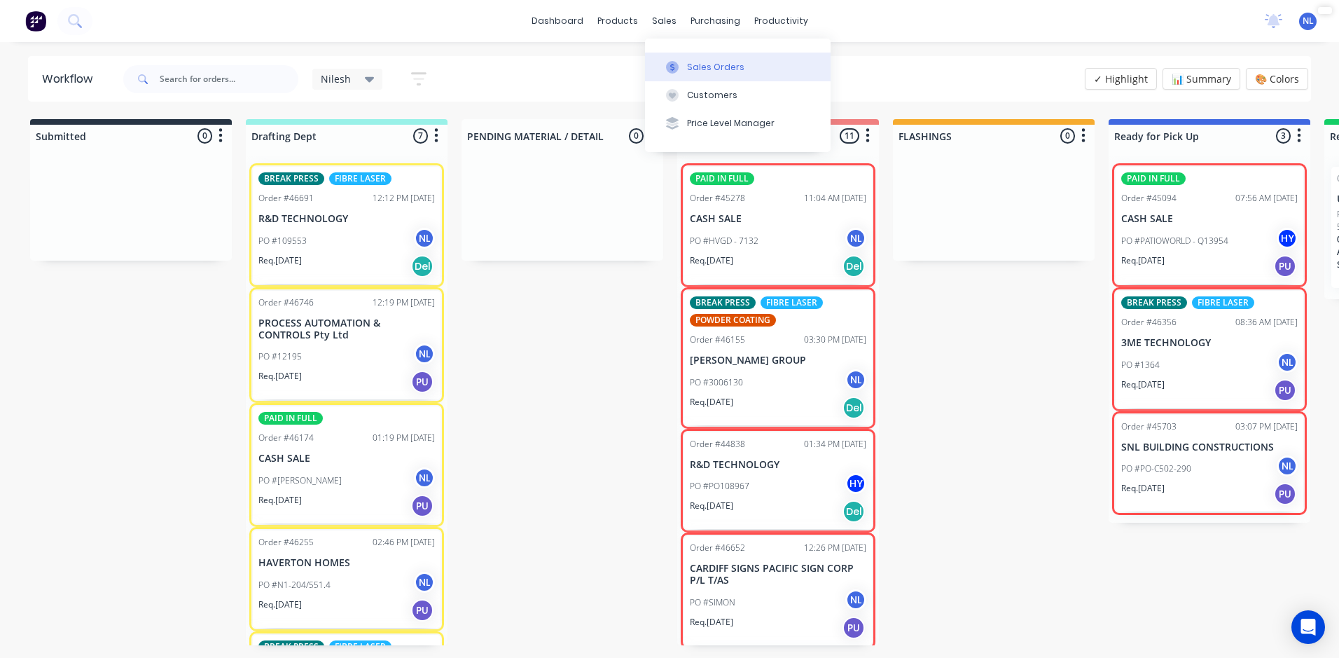
click at [686, 66] on button "Sales Orders" at bounding box center [738, 67] width 186 height 28
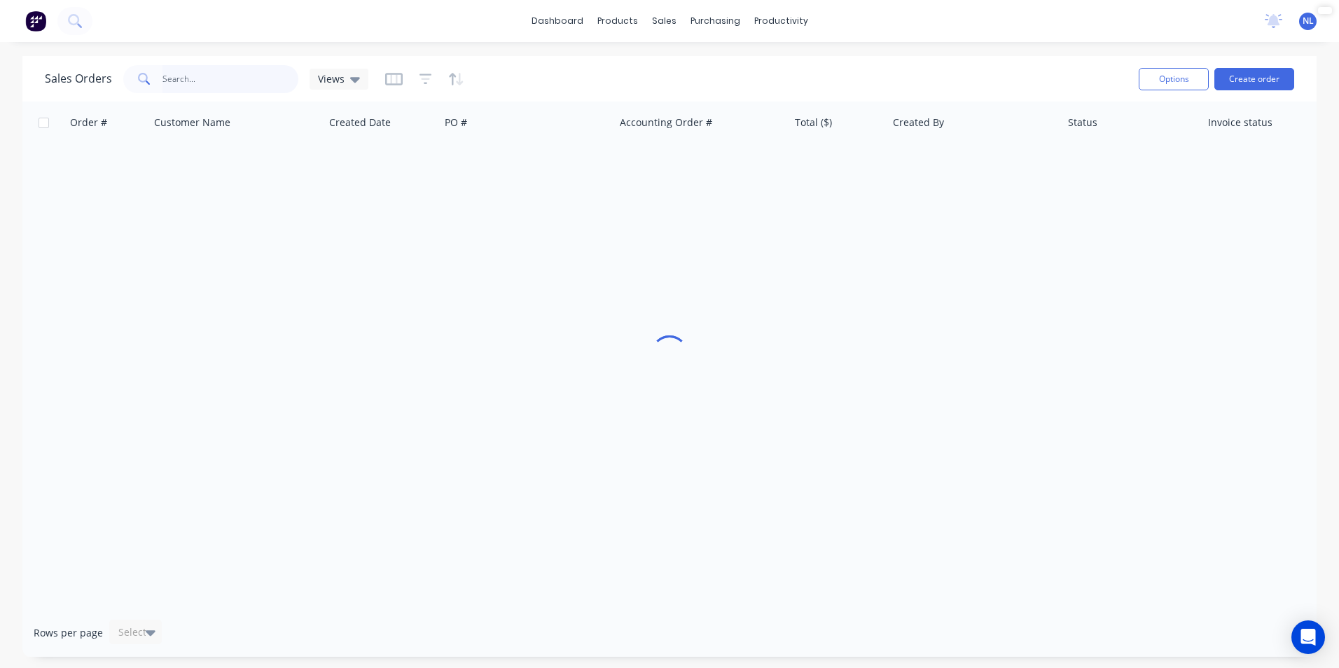
click at [238, 85] on input "text" at bounding box center [230, 79] width 137 height 28
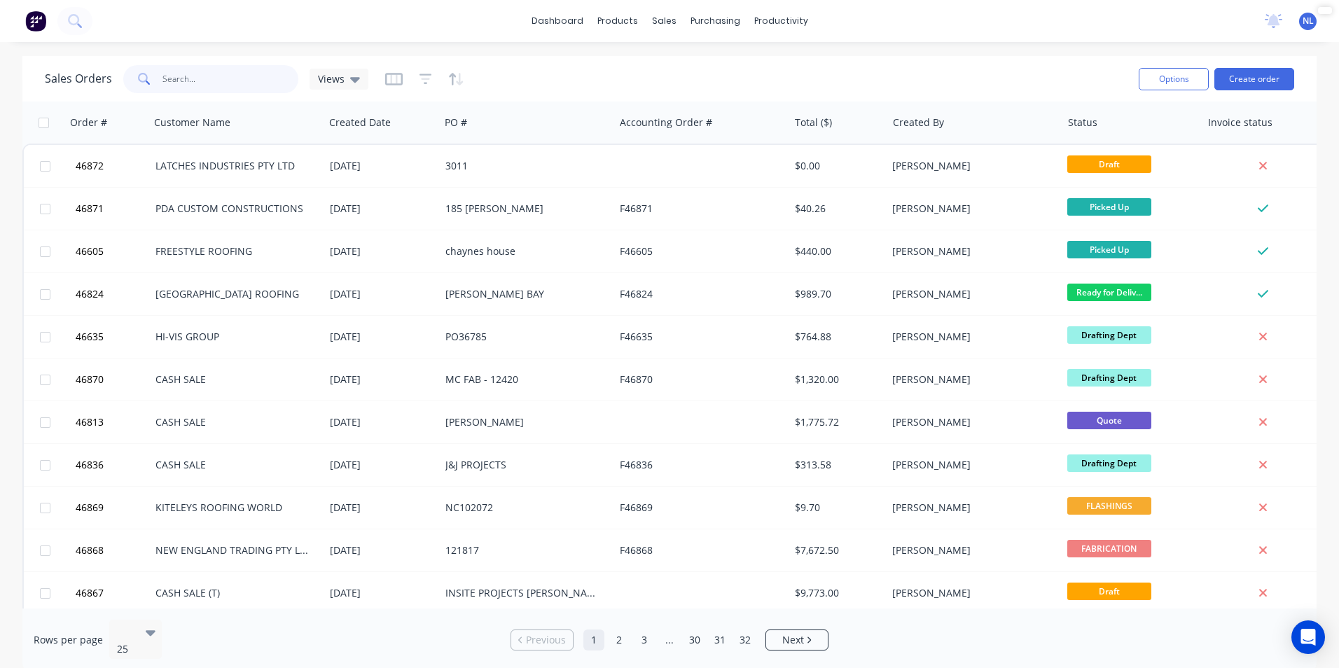
paste input "43141"
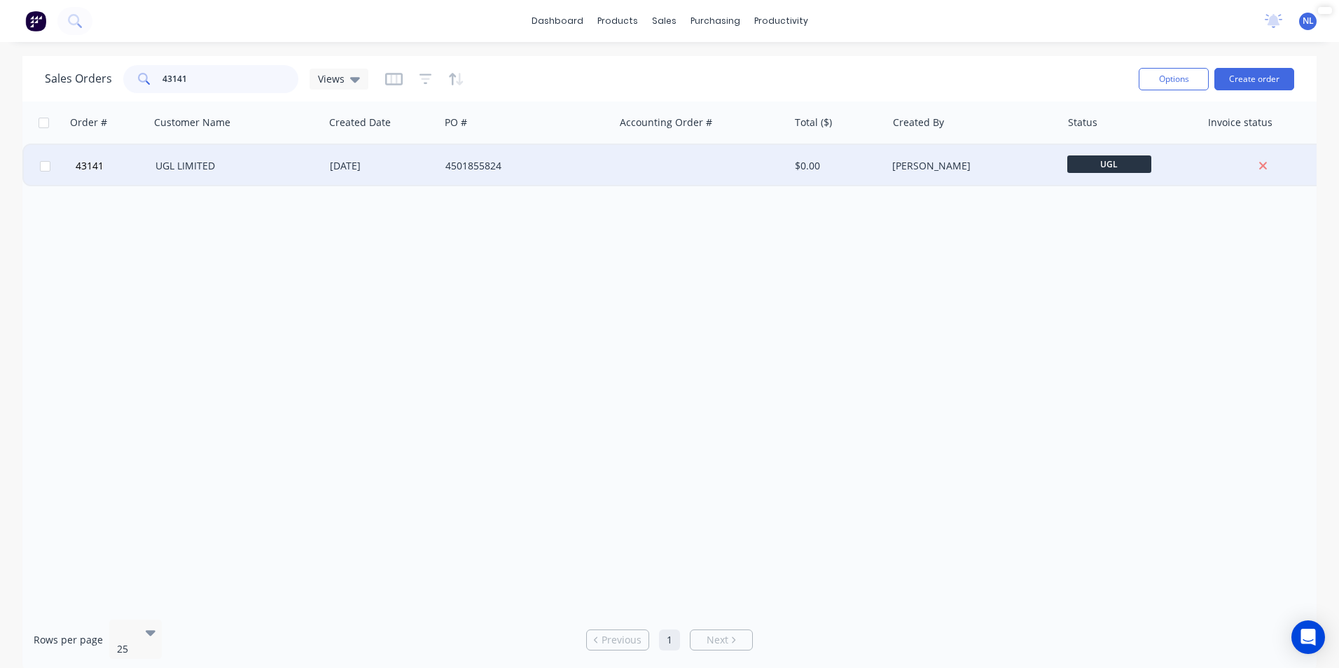
type input "43141"
click at [583, 167] on div "4501855824" at bounding box center [522, 166] width 155 height 14
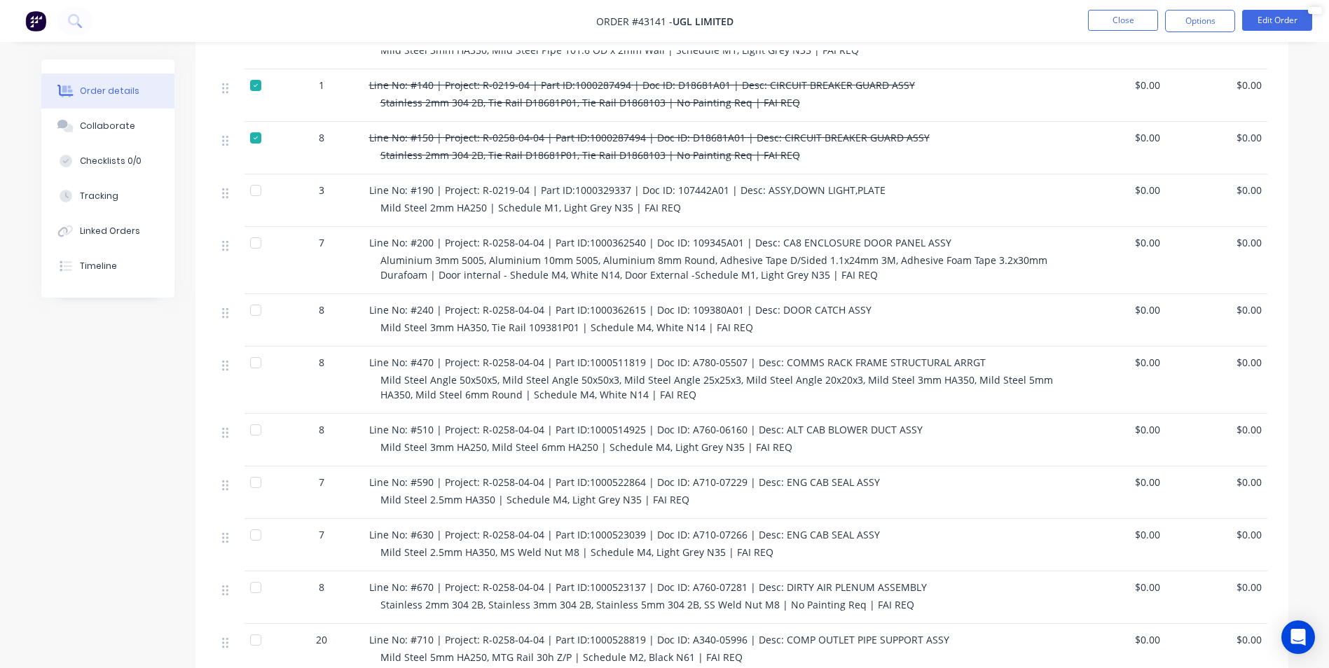
scroll to position [630, 0]
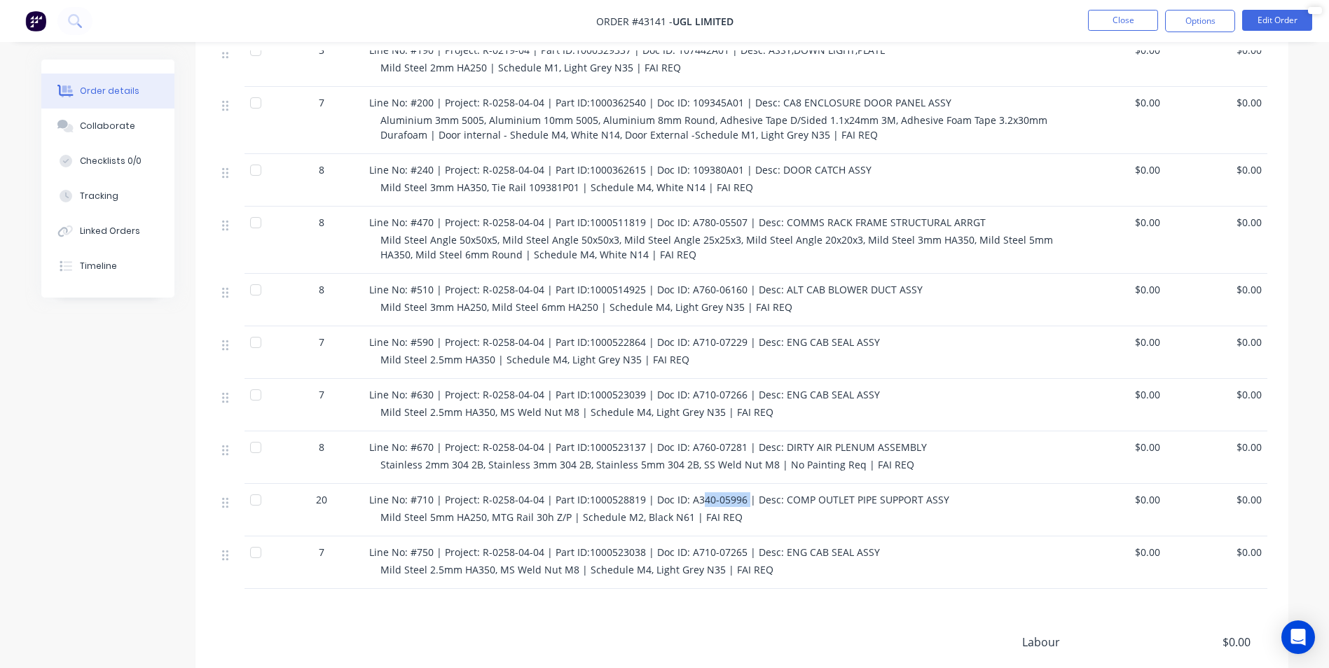
drag, startPoint x: 744, startPoint y: 465, endPoint x: 698, endPoint y: 458, distance: 47.4
click at [698, 493] on span "Line No: #710 | Project: R-0258-04-04 | Part ID:1000528819 | Doc ID: A340-05996…" at bounding box center [659, 499] width 580 height 13
drag, startPoint x: 698, startPoint y: 458, endPoint x: 594, endPoint y: 420, distance: 110.6
click at [594, 458] on span "Stainless 2mm 304 2B, Stainless 3mm 304 2B, Stainless 5mm 304 2B, SS Weld Nut M…" at bounding box center [647, 464] width 534 height 13
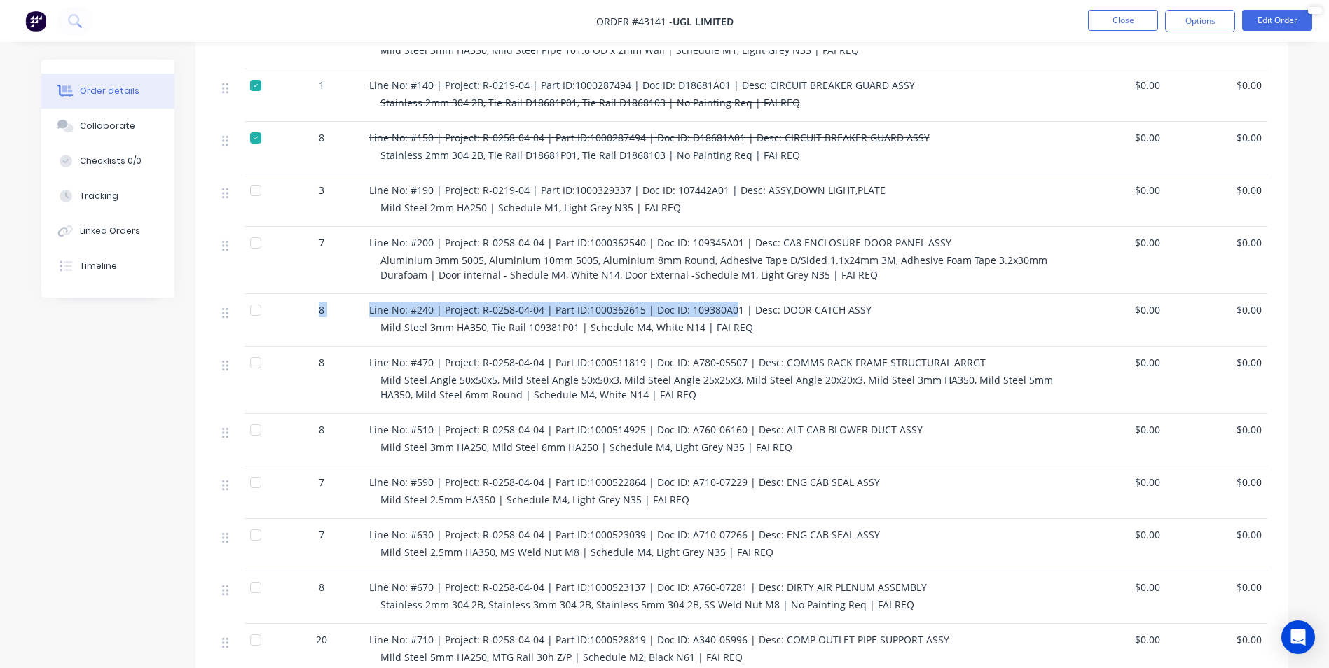
drag, startPoint x: 733, startPoint y: 268, endPoint x: 313, endPoint y: 272, distance: 420.2
click at [313, 294] on div "8 Line No: #240 | Project: R-0258-04-04 | Part ID:1000362615 | Doc ID: 109380A0…" at bounding box center [741, 320] width 1051 height 53
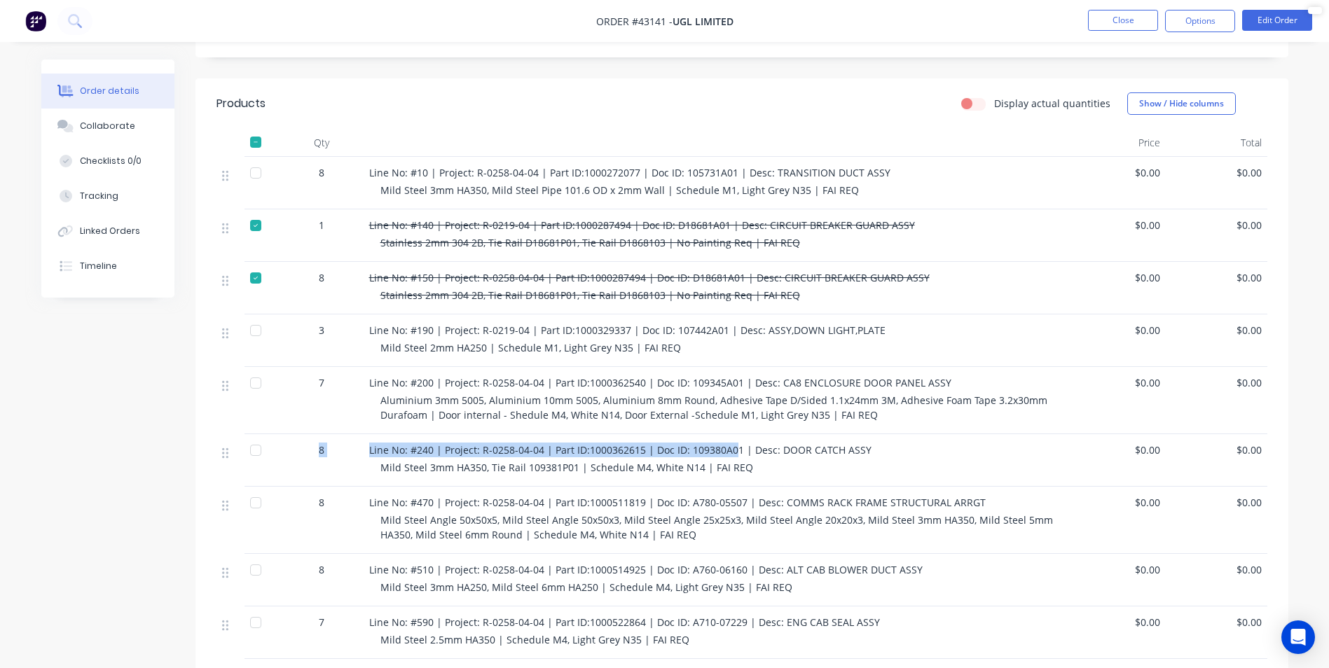
scroll to position [0, 0]
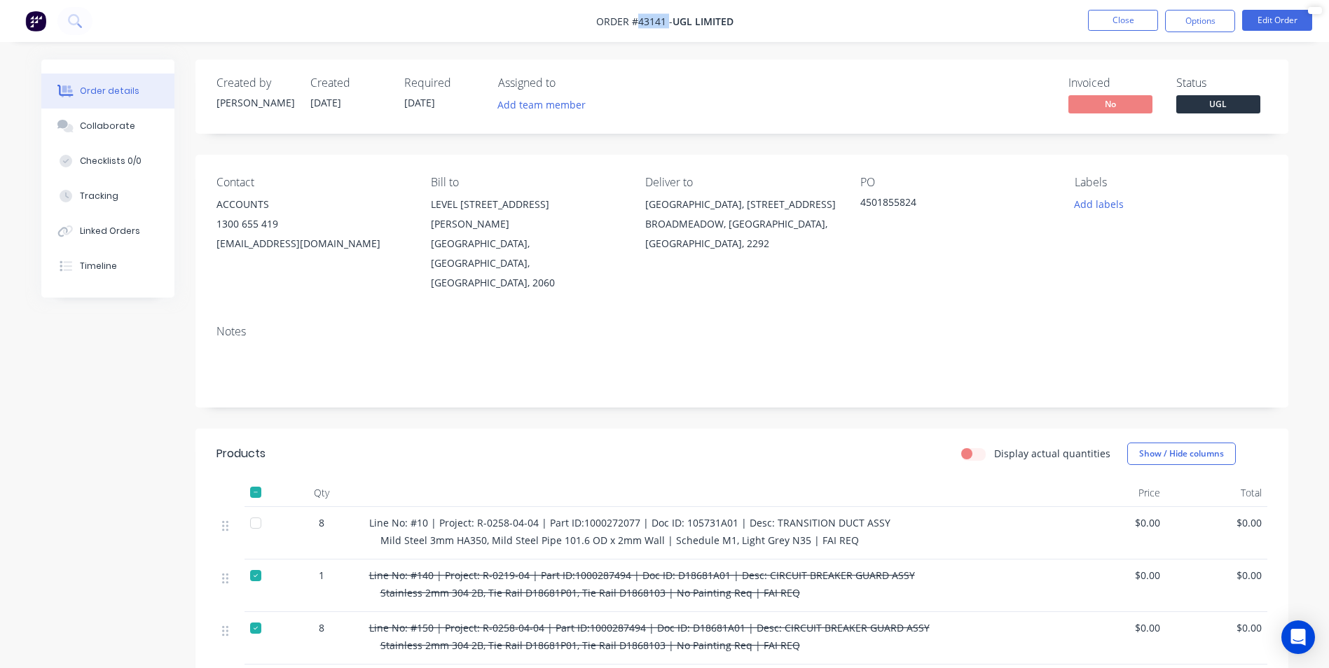
drag, startPoint x: 635, startPoint y: 24, endPoint x: 666, endPoint y: 22, distance: 30.9
click at [666, 22] on span "Order #43141 -" at bounding box center [634, 21] width 76 height 13
click at [888, 515] on div "Line No: #10 | Project: R-0258-04-04 | Part ID:1000272077 | Doc ID: 105731A01 |…" at bounding box center [713, 522] width 689 height 15
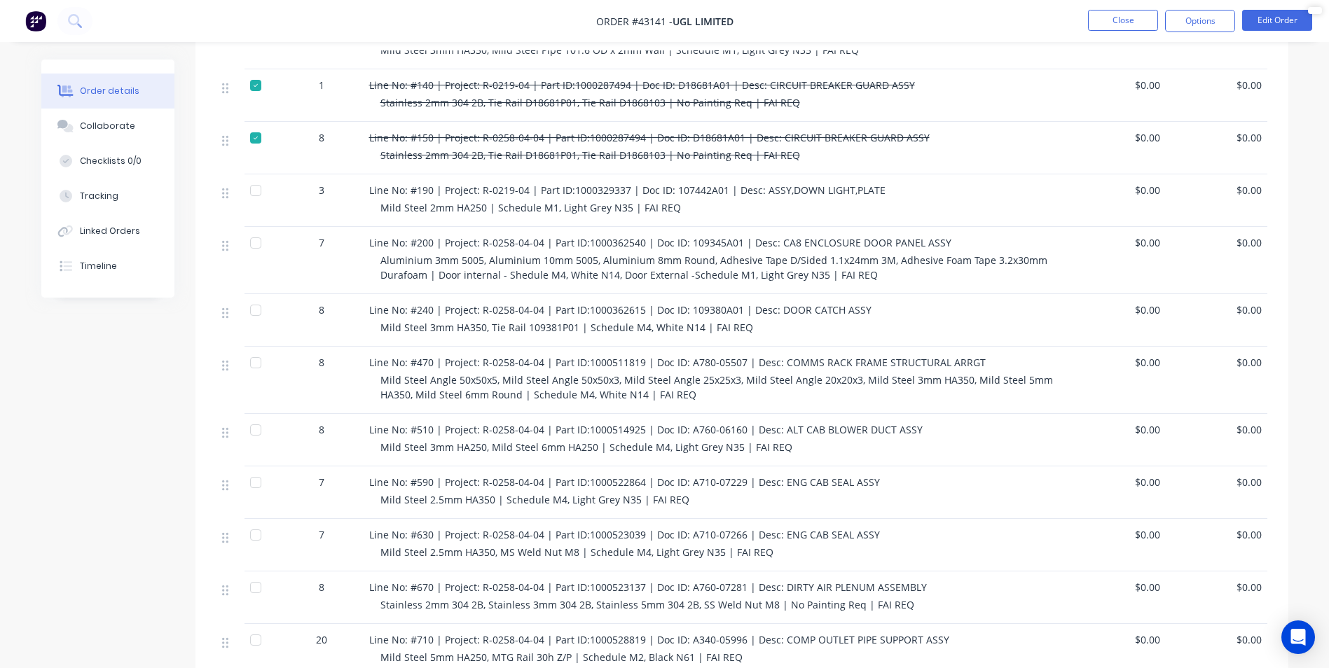
scroll to position [560, 0]
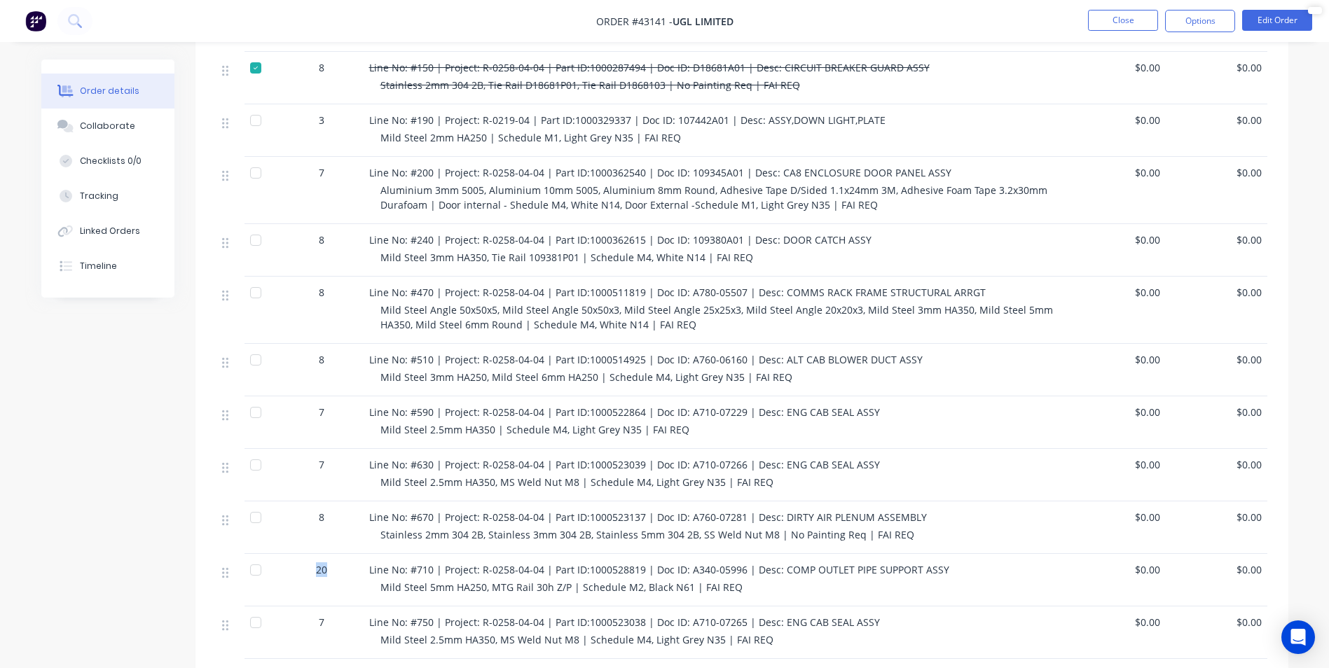
drag, startPoint x: 335, startPoint y: 536, endPoint x: 310, endPoint y: 536, distance: 25.9
click at [310, 562] on div "20" at bounding box center [321, 569] width 73 height 15
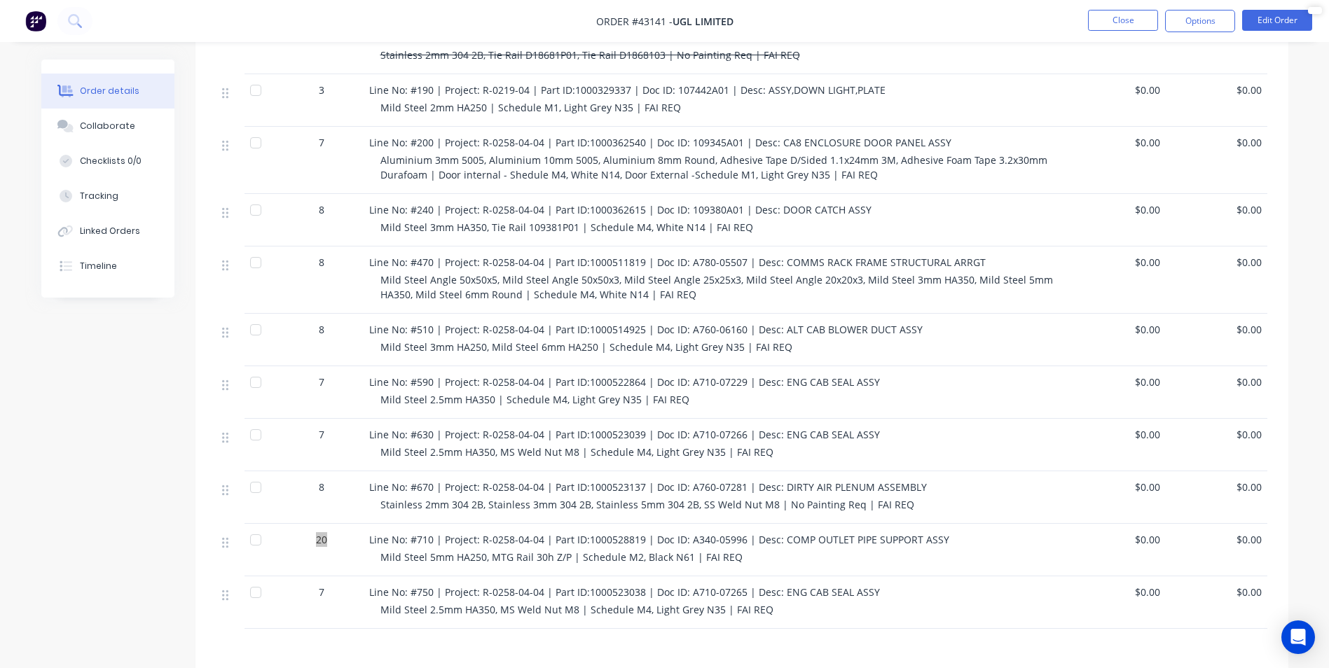
scroll to position [660, 0]
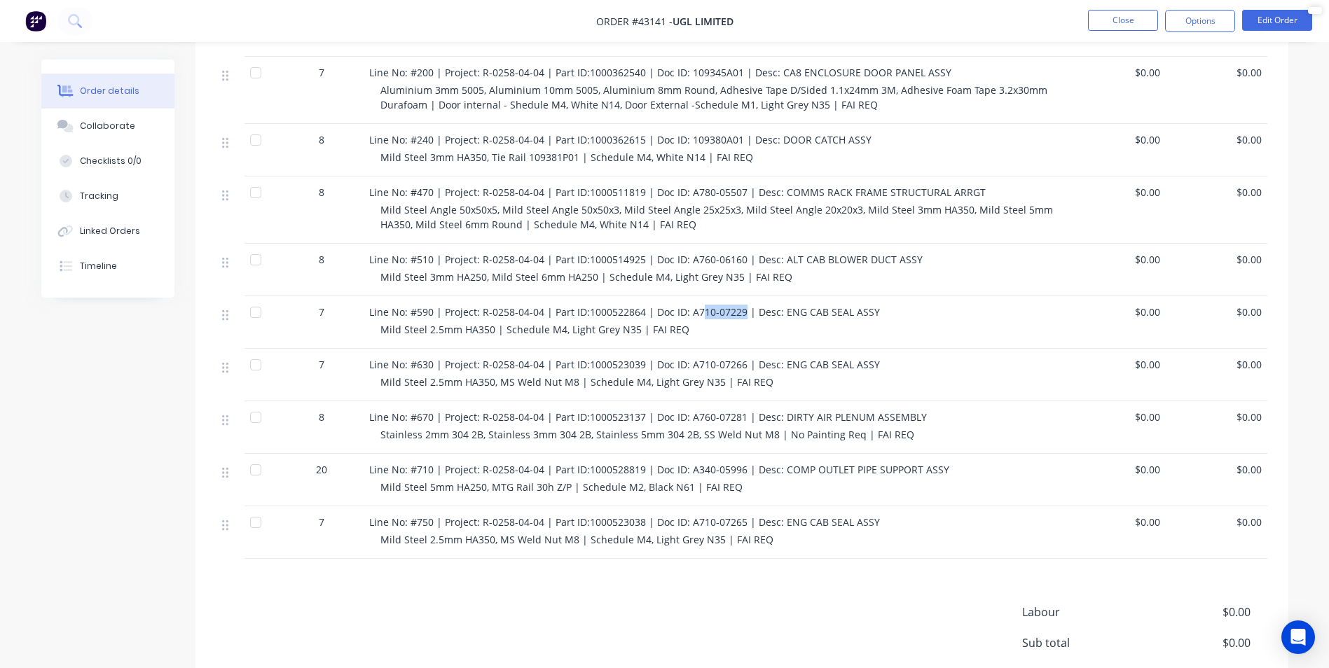
drag, startPoint x: 740, startPoint y: 267, endPoint x: 698, endPoint y: 273, distance: 43.2
click at [698, 305] on span "Line No: #590 | Project: R-0258-04-04 | Part ID:1000522864 | Doc ID: A710-07229…" at bounding box center [624, 311] width 511 height 13
drag, startPoint x: 549, startPoint y: 394, endPoint x: 563, endPoint y: 394, distance: 14.0
click at [563, 428] on span "Stainless 2mm 304 2B, Stainless 3mm 304 2B, Stainless 5mm 304 2B, SS Weld Nut M…" at bounding box center [647, 434] width 534 height 13
drag, startPoint x: 328, startPoint y: 431, endPoint x: 321, endPoint y: 431, distance: 7.7
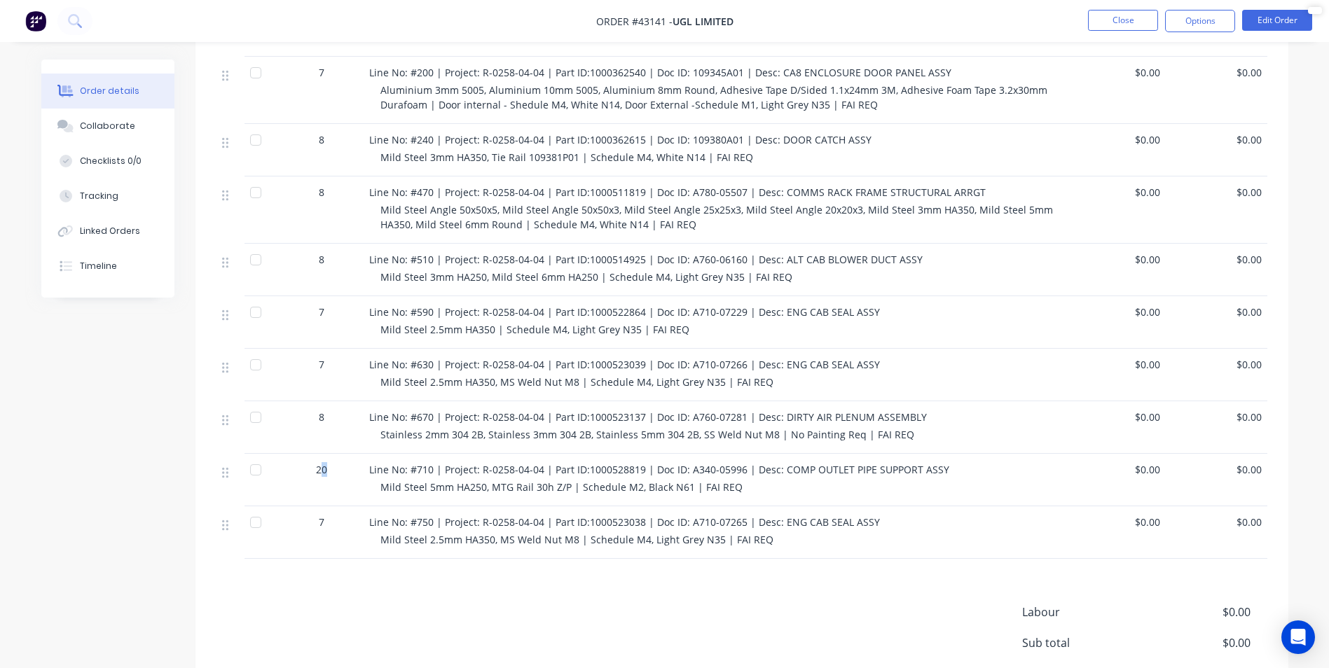
click at [321, 462] on div "20" at bounding box center [321, 469] width 73 height 15
